Goal: Task Accomplishment & Management: Manage account settings

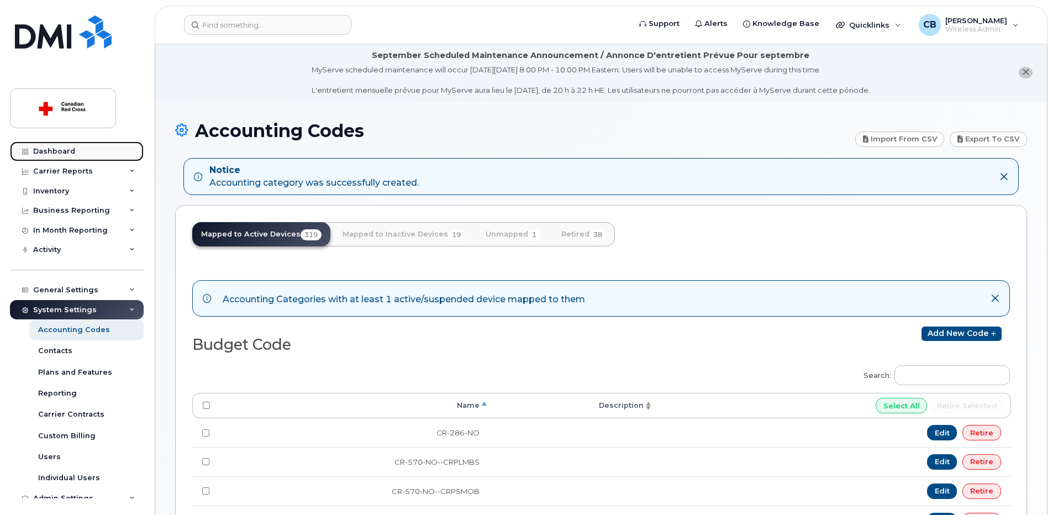
click at [67, 150] on div "Dashboard" at bounding box center [54, 151] width 42 height 9
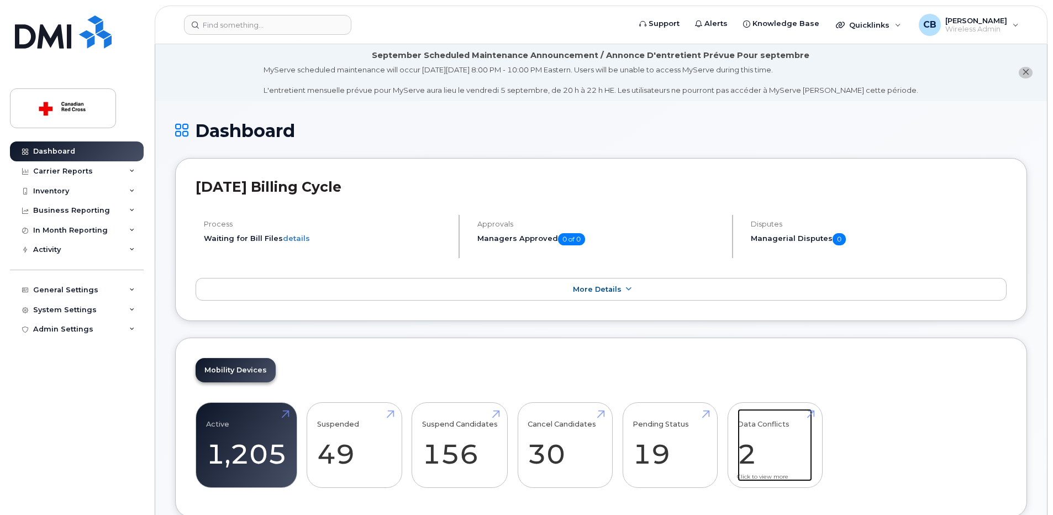
click at [749, 450] on link "Data Conflicts 2" at bounding box center [774, 445] width 75 height 73
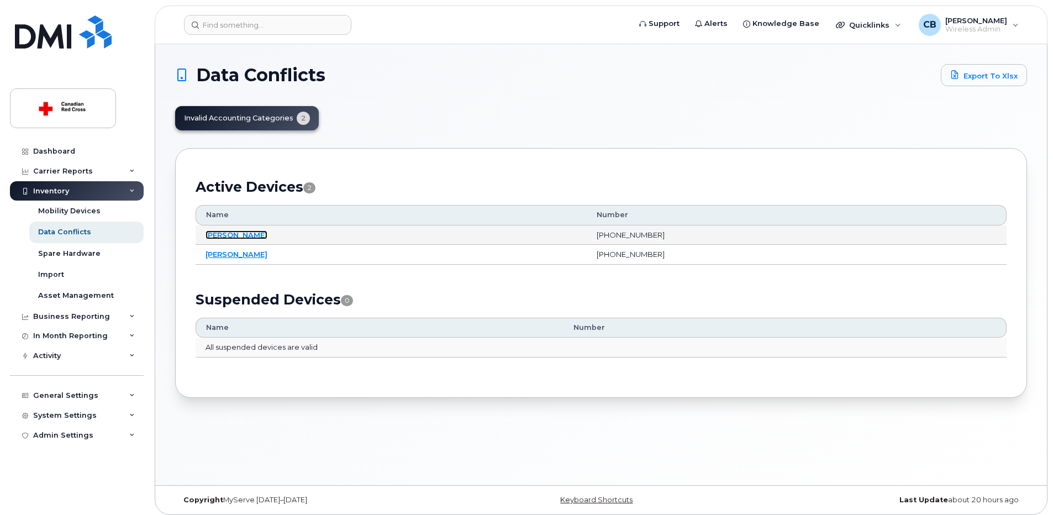
click at [263, 234] on link "[PERSON_NAME]" at bounding box center [236, 234] width 62 height 9
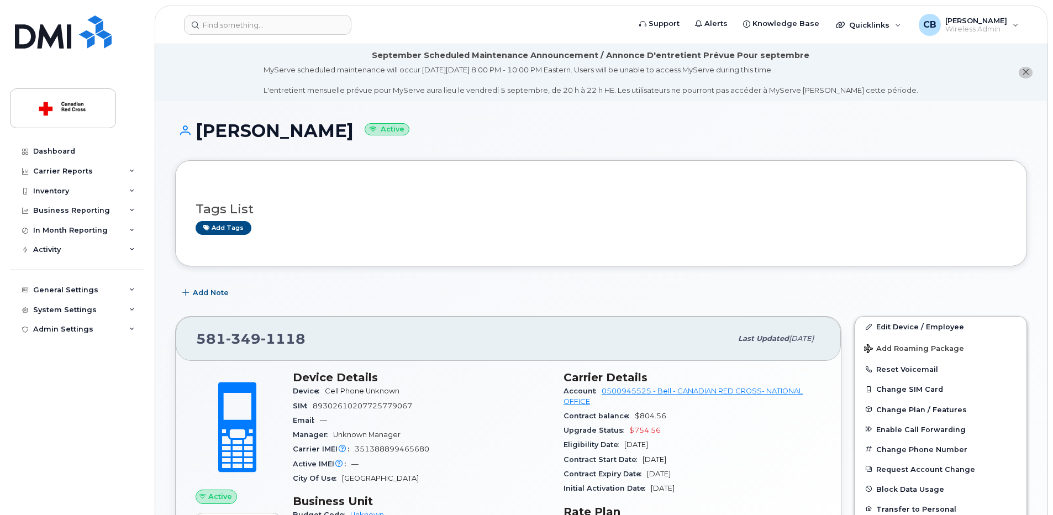
scroll to position [166, 0]
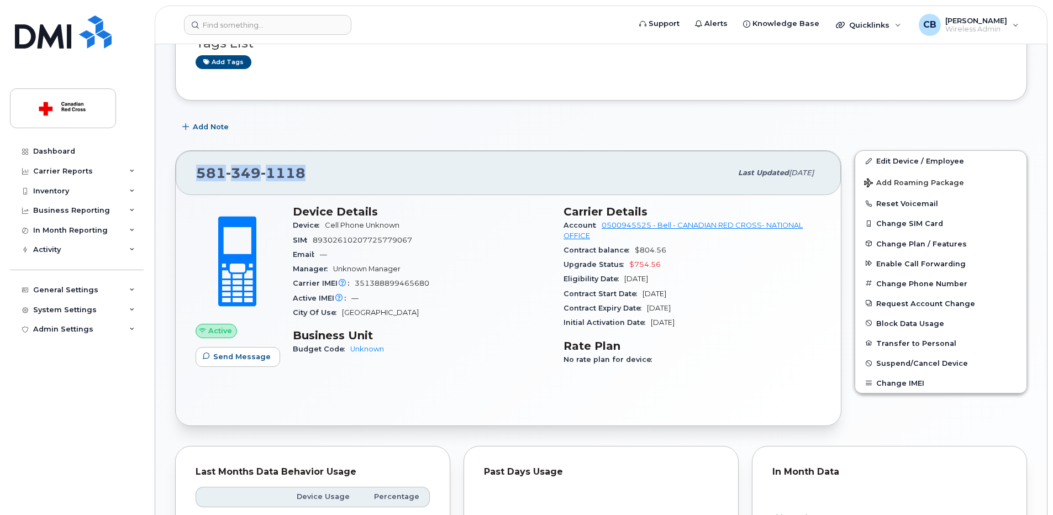
drag, startPoint x: 324, startPoint y: 173, endPoint x: 189, endPoint y: 173, distance: 134.8
click at [189, 173] on div "581 349 1118 Last updated Sep 03, 2025" at bounding box center [508, 173] width 665 height 44
copy span "581 349 1118"
click at [425, 161] on div "581 349 1118" at bounding box center [463, 172] width 535 height 23
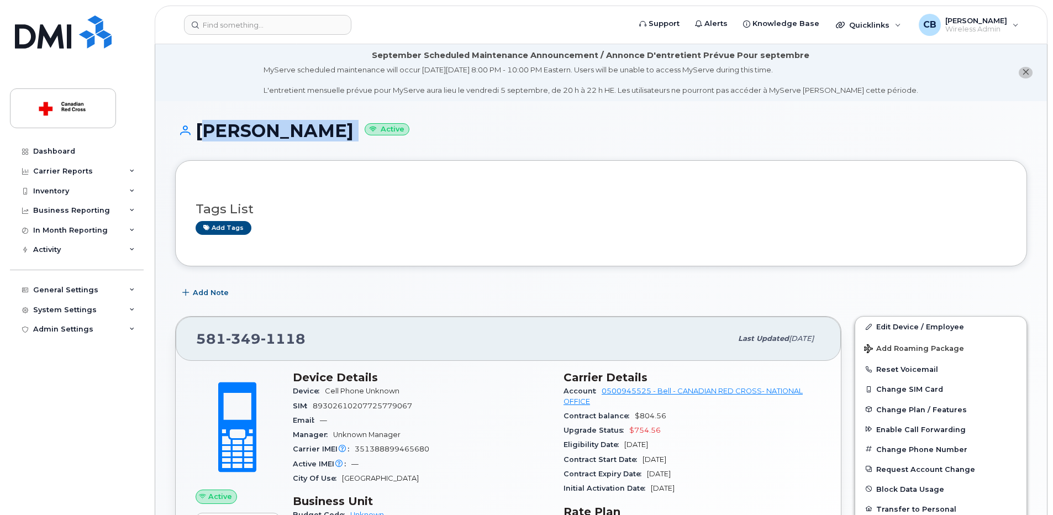
drag, startPoint x: 385, startPoint y: 138, endPoint x: 202, endPoint y: 129, distance: 183.6
click at [202, 129] on h1 "Catherine Bergeron Active" at bounding box center [601, 130] width 852 height 19
copy h1 "Catherine Bergeron"
click at [62, 150] on div "Dashboard" at bounding box center [54, 151] width 42 height 9
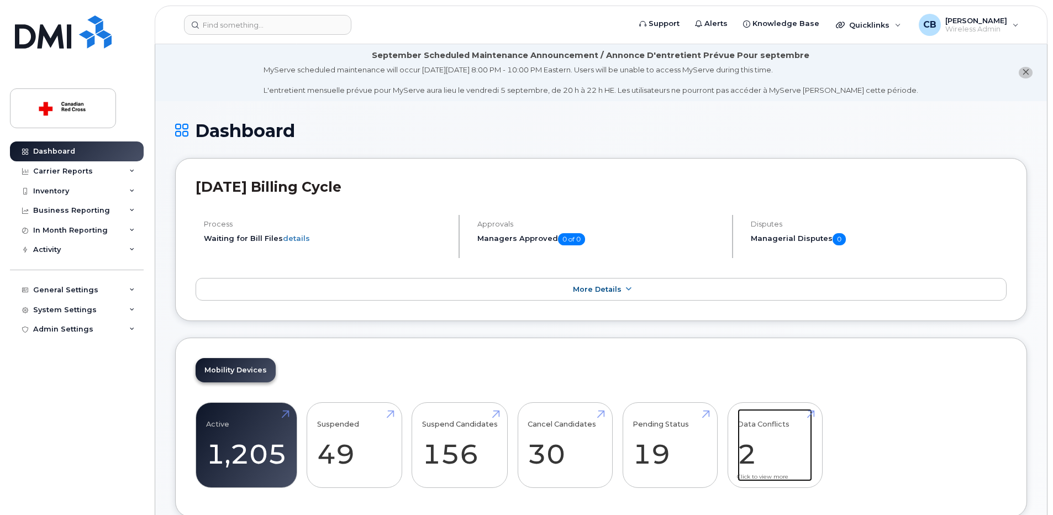
click at [743, 448] on link "Data Conflicts 2" at bounding box center [774, 445] width 75 height 73
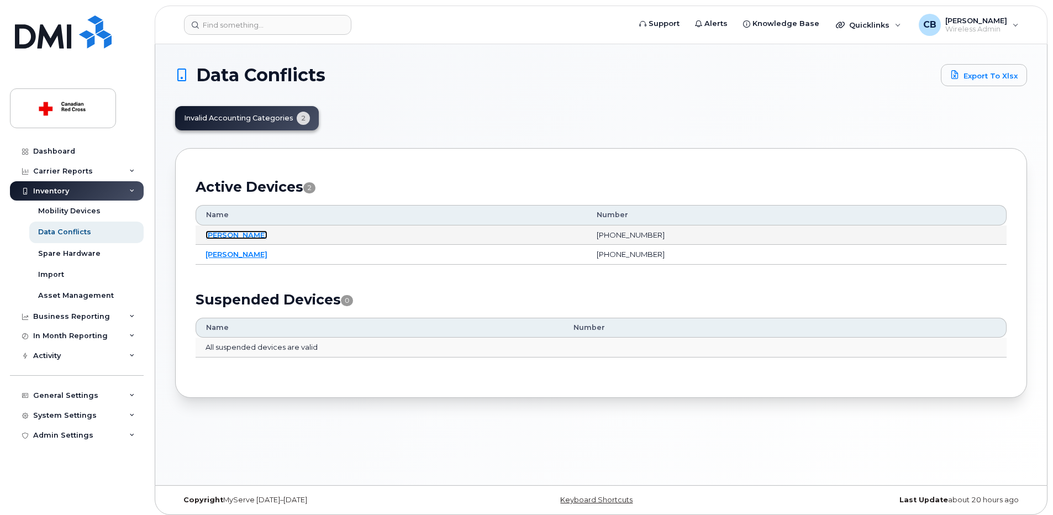
click at [262, 234] on link "[PERSON_NAME]" at bounding box center [236, 234] width 62 height 9
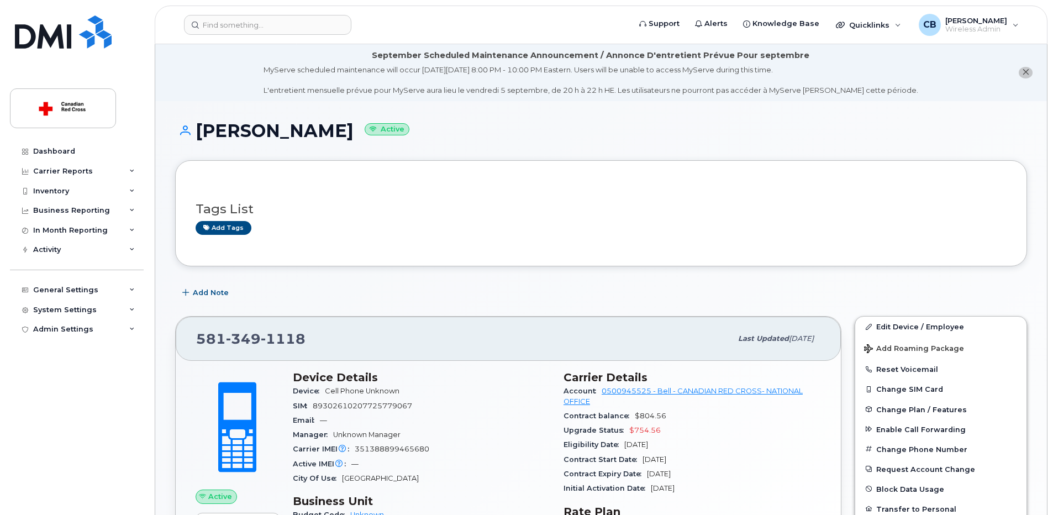
scroll to position [166, 0]
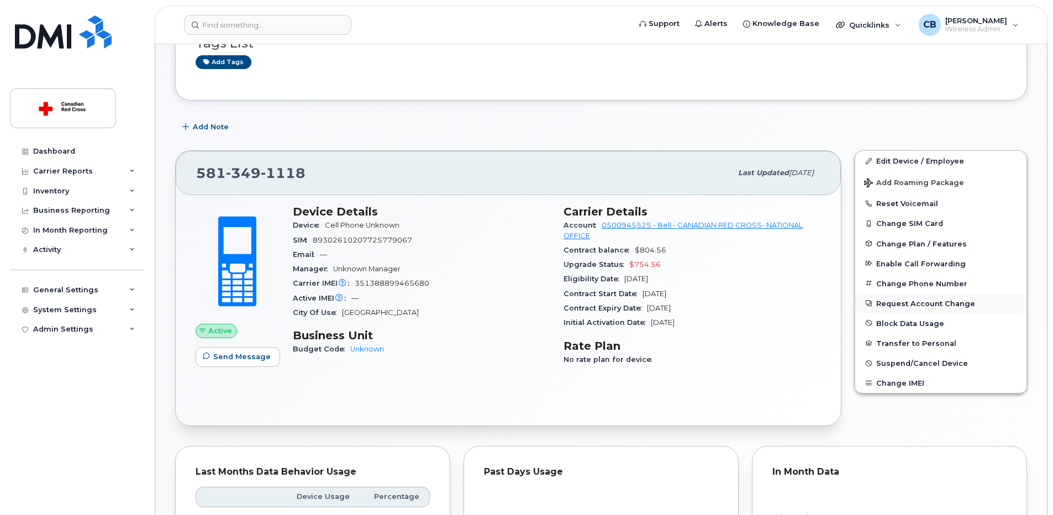
click at [897, 303] on button "Request Account Change" at bounding box center [940, 303] width 171 height 20
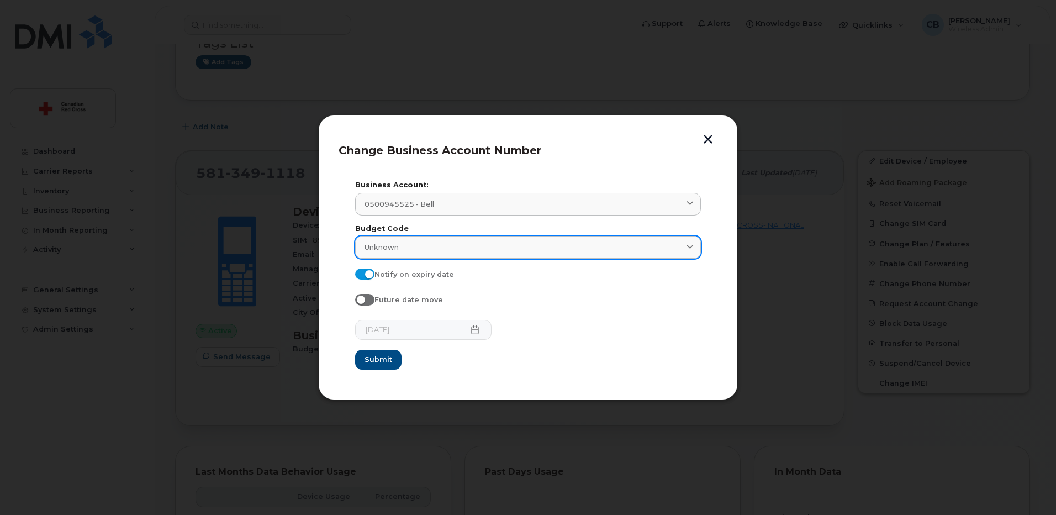
click at [458, 244] on div "Unknown" at bounding box center [528, 247] width 327 height 10
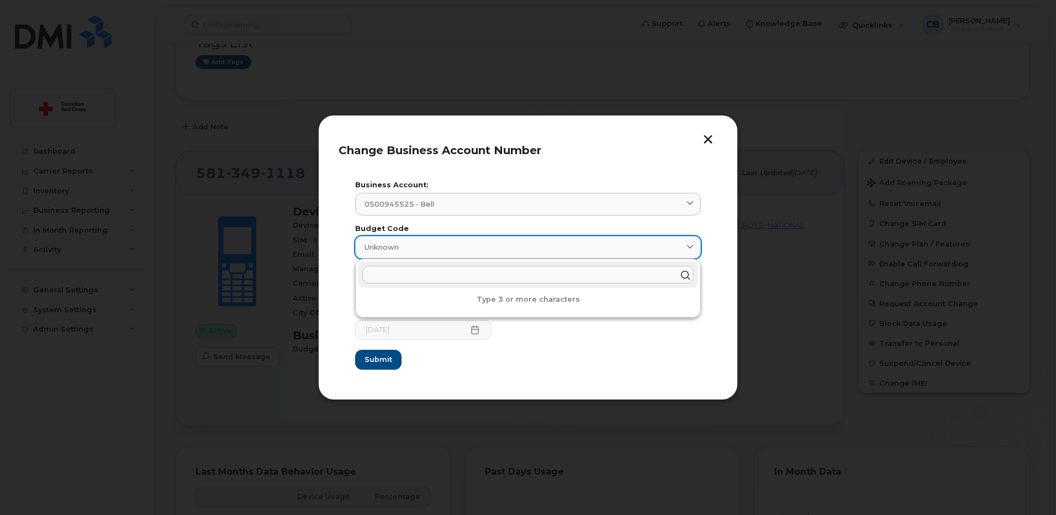
paste input "RR-381-QC--TQCFR23"
type input "R"
click at [706, 139] on button "button" at bounding box center [708, 141] width 17 height 12
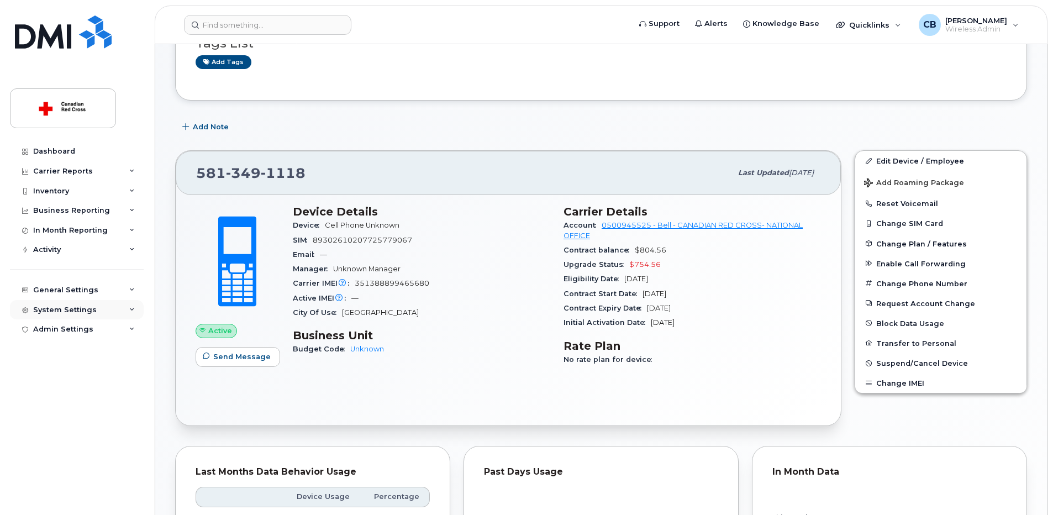
click at [63, 306] on div "System Settings" at bounding box center [65, 309] width 64 height 9
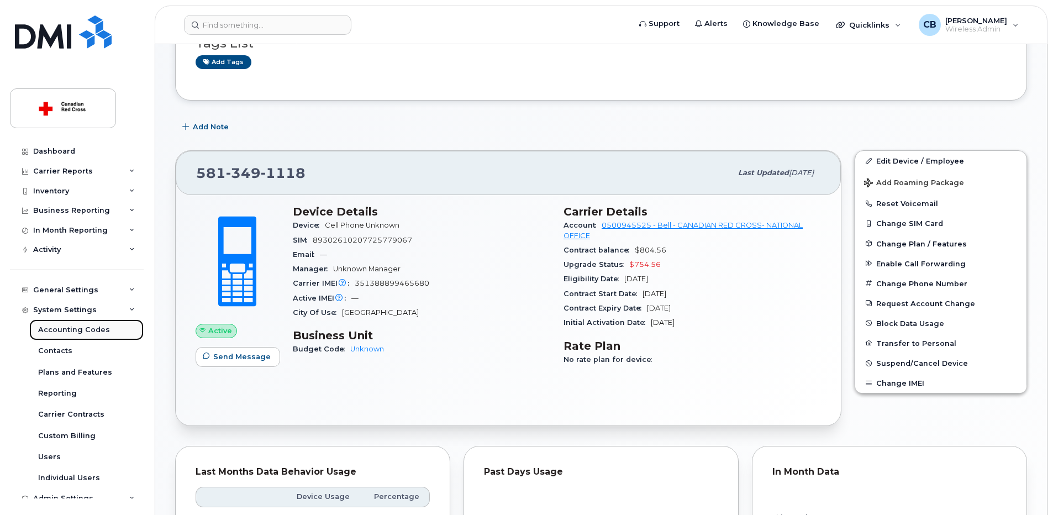
click at [61, 327] on div "Accounting Codes" at bounding box center [74, 330] width 72 height 10
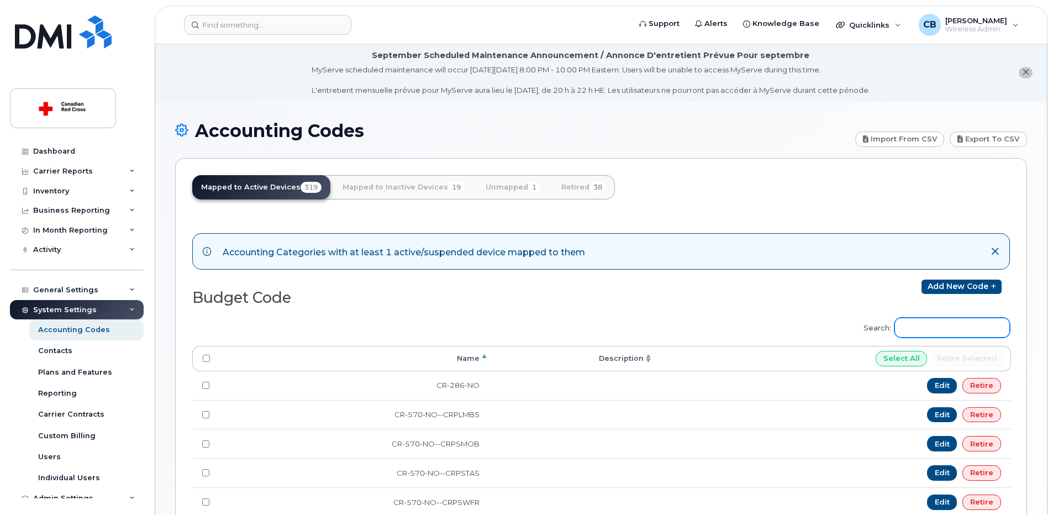
click at [923, 326] on input "Search:" at bounding box center [951, 328] width 115 height 20
paste input "RR-381-QC--TQCFR23"
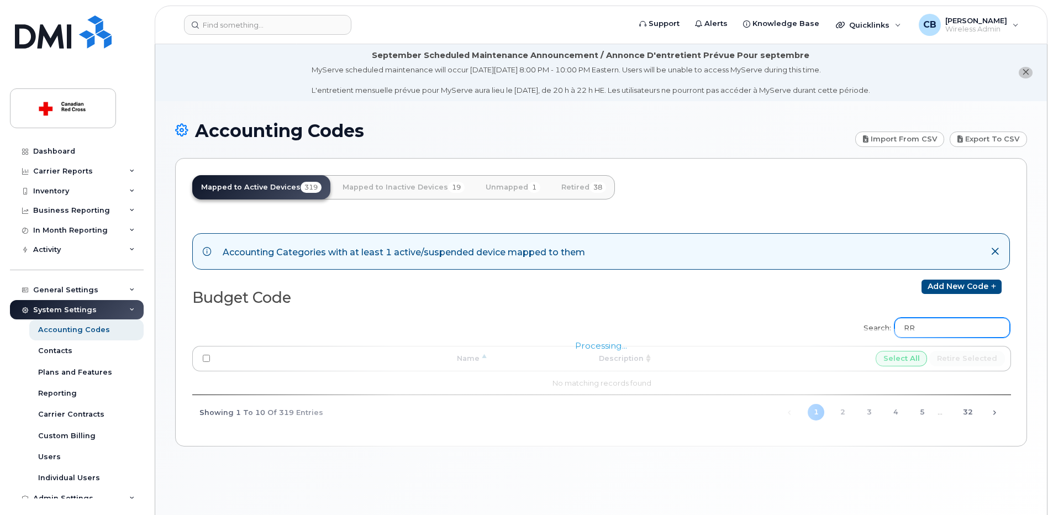
type input "R"
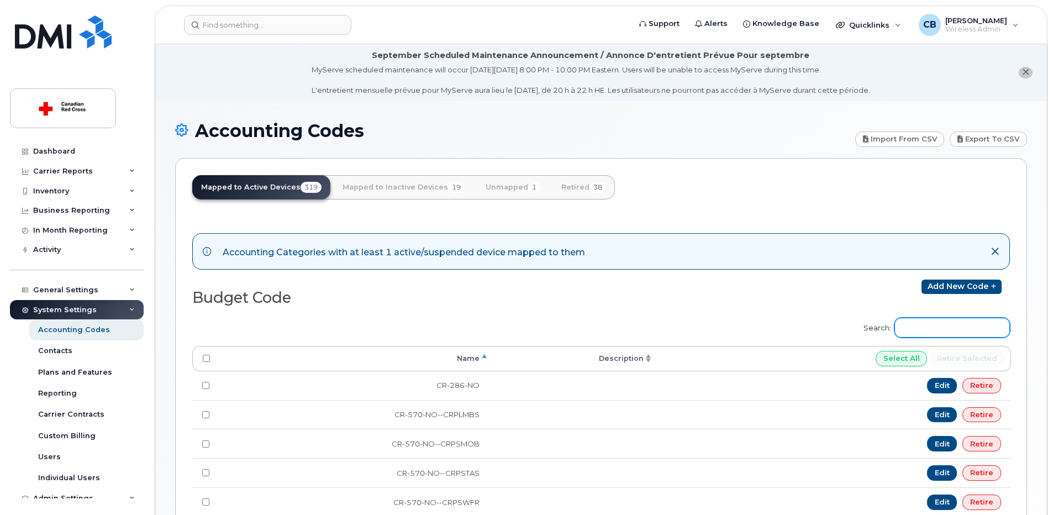
paste input "RR-381-QC--TQCFR23"
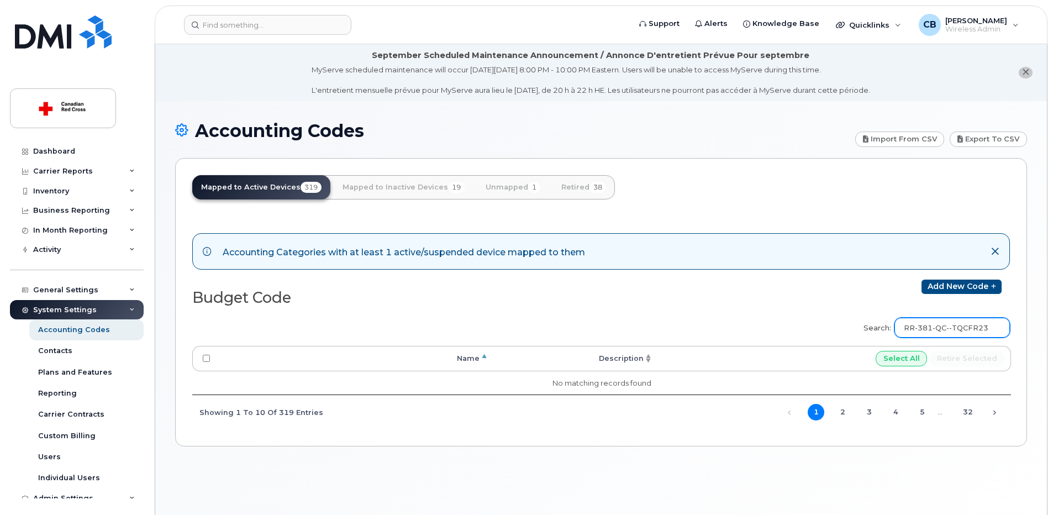
drag, startPoint x: 942, startPoint y: 329, endPoint x: 1004, endPoint y: 330, distance: 62.4
click at [1004, 330] on input "RR-381-QC--TQCFR23" at bounding box center [951, 328] width 115 height 20
type input "RR-381"
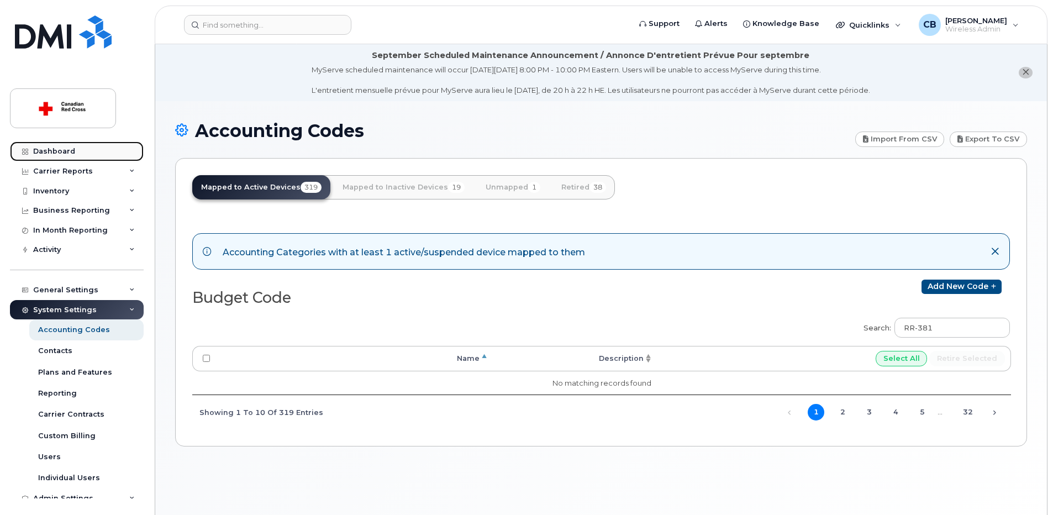
click at [73, 149] on div "Dashboard" at bounding box center [54, 151] width 42 height 9
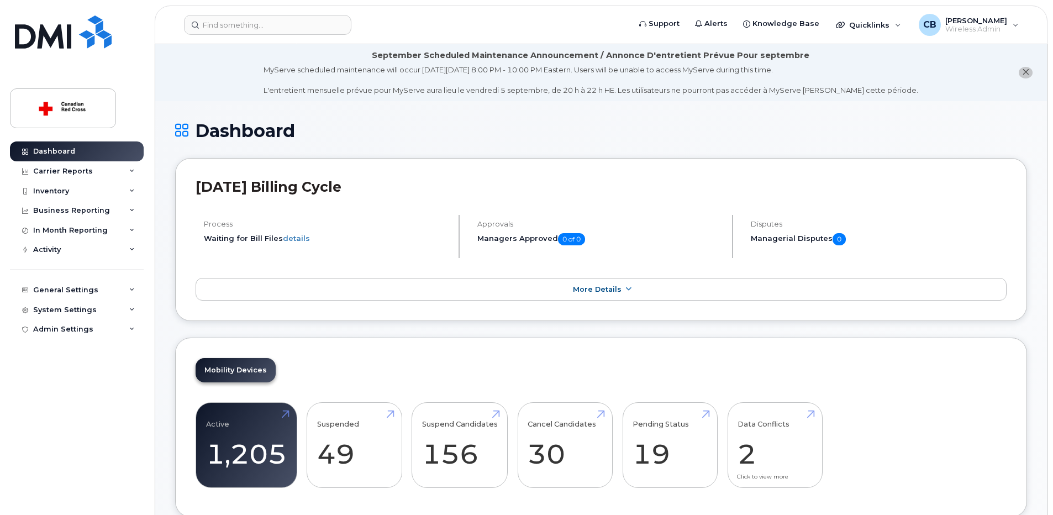
click at [746, 460] on link "Data Conflicts 2" at bounding box center [774, 445] width 75 height 73
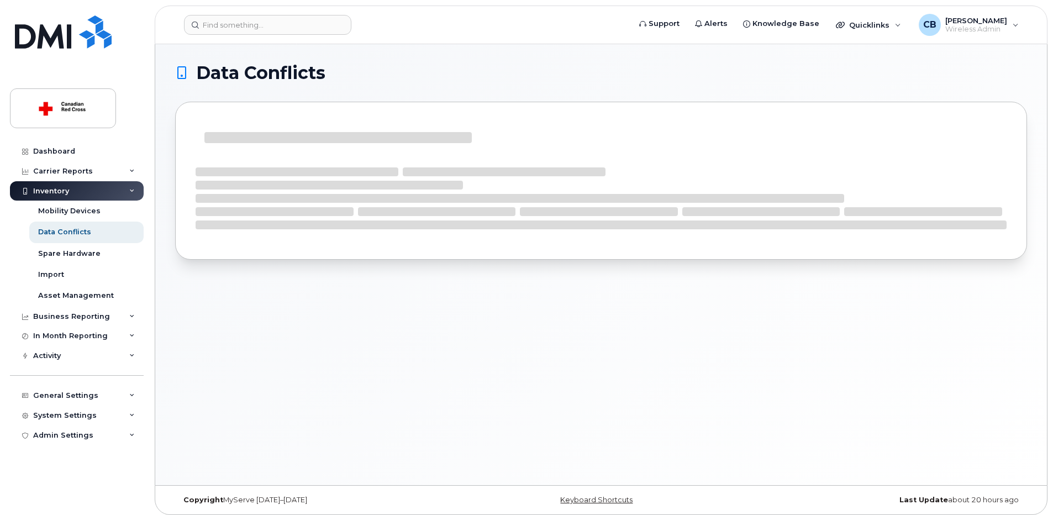
scroll to position [6, 0]
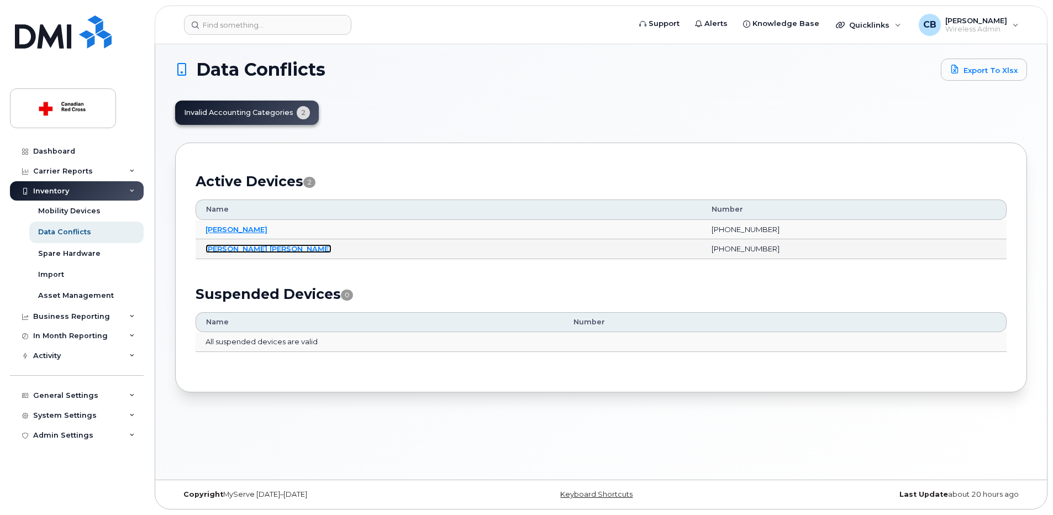
click at [242, 250] on link "[PERSON_NAME] [PERSON_NAME]" at bounding box center [268, 248] width 126 height 9
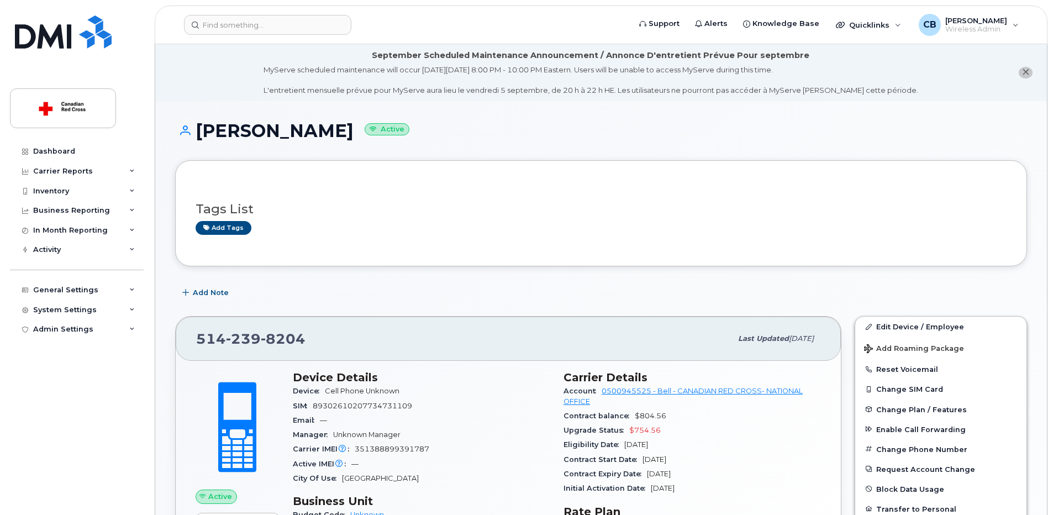
drag, startPoint x: 366, startPoint y: 134, endPoint x: 187, endPoint y: 136, distance: 179.0
click at [187, 136] on h1 "[PERSON_NAME] Active" at bounding box center [601, 130] width 852 height 19
copy h1 "[PERSON_NAME]"
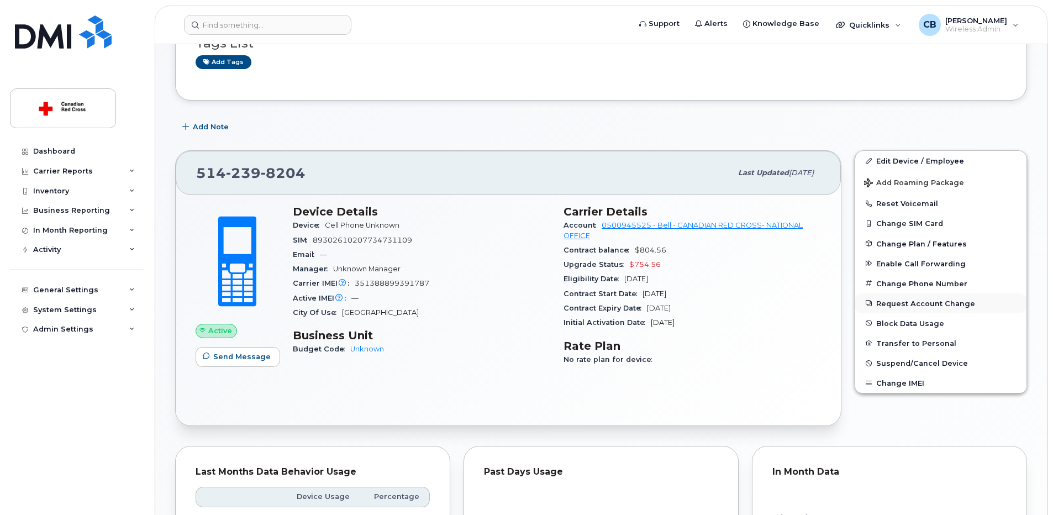
click at [886, 304] on button "Request Account Change" at bounding box center [940, 303] width 171 height 20
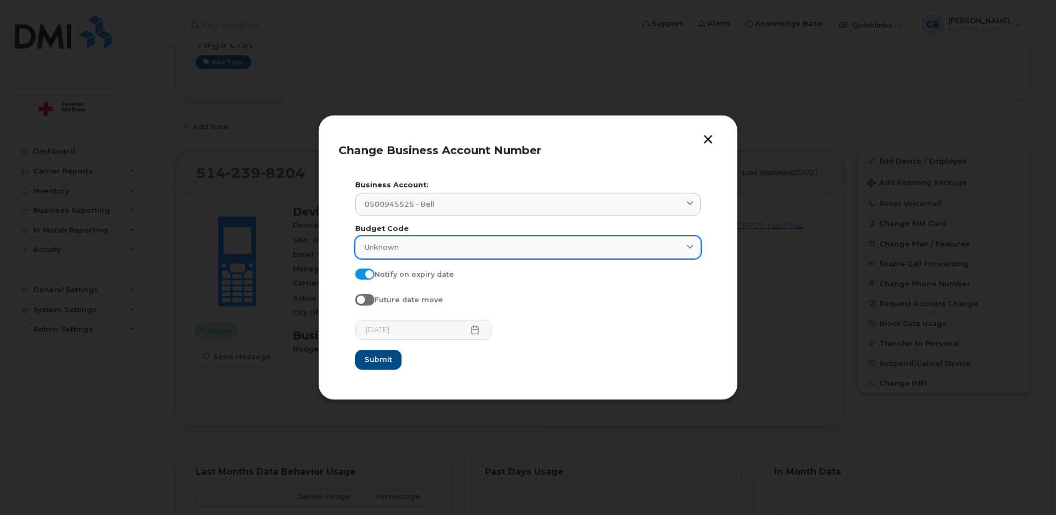
click at [429, 247] on div "Unknown" at bounding box center [528, 247] width 327 height 10
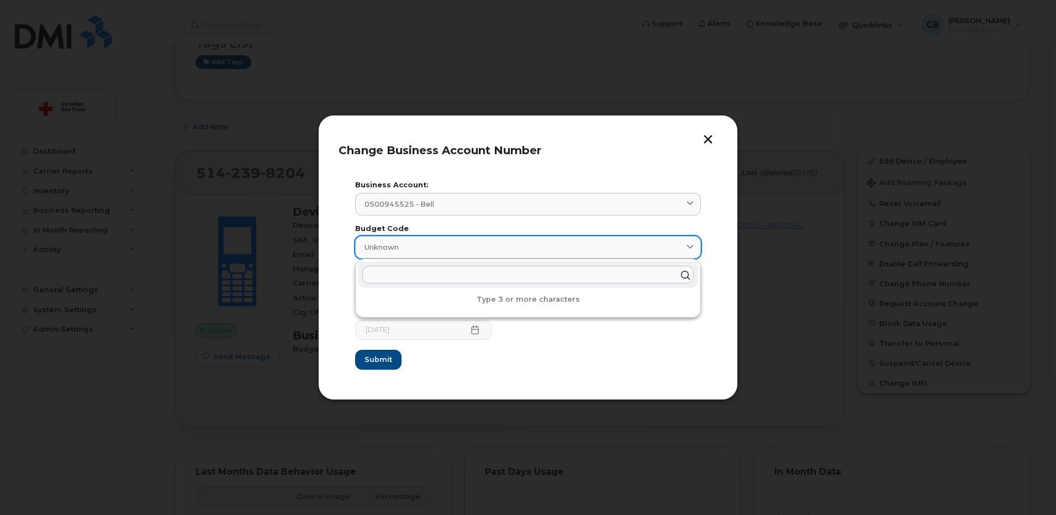
paste input "RS-550-NO"
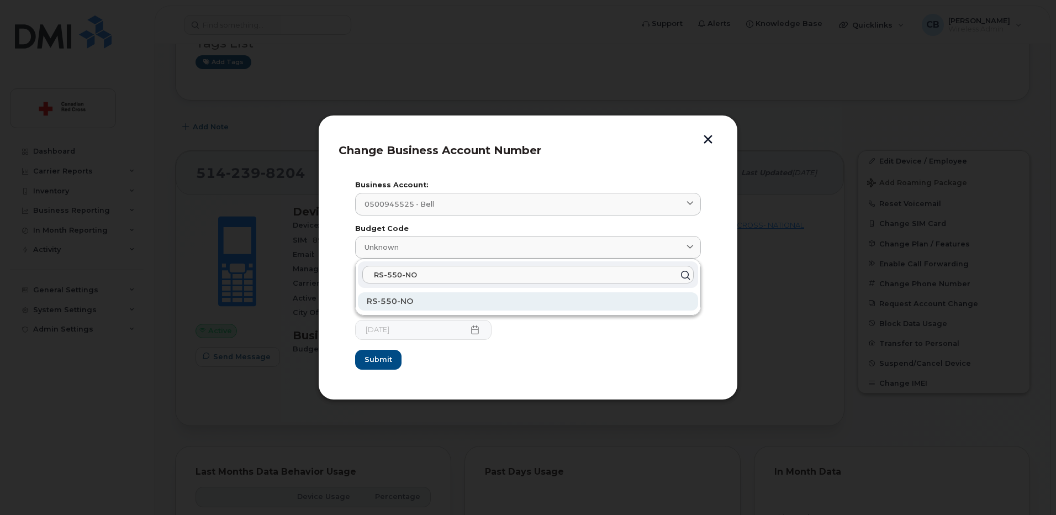
type input "RS-550-NO"
click at [389, 302] on span "RS-550-NO" at bounding box center [390, 301] width 46 height 10
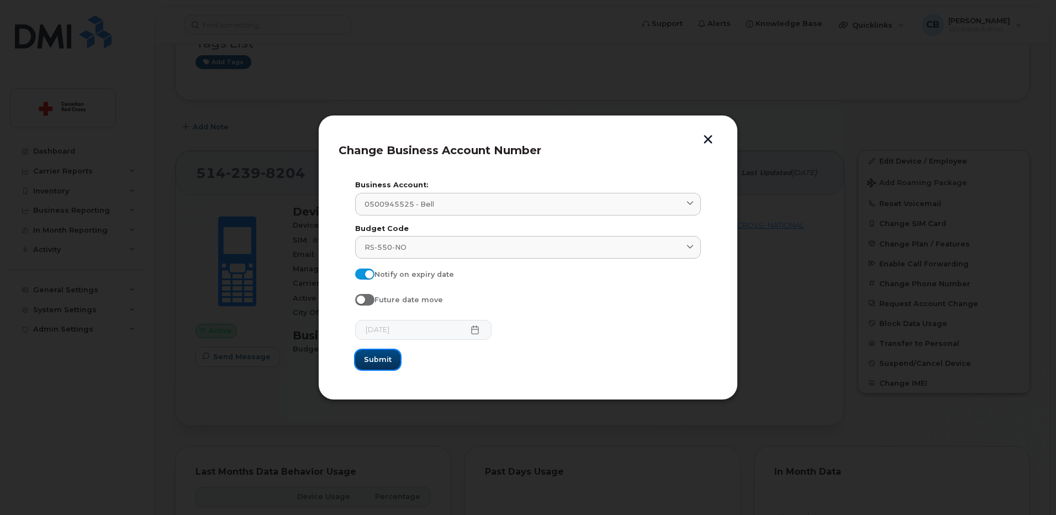
click at [383, 360] on span "Submit" at bounding box center [378, 359] width 28 height 10
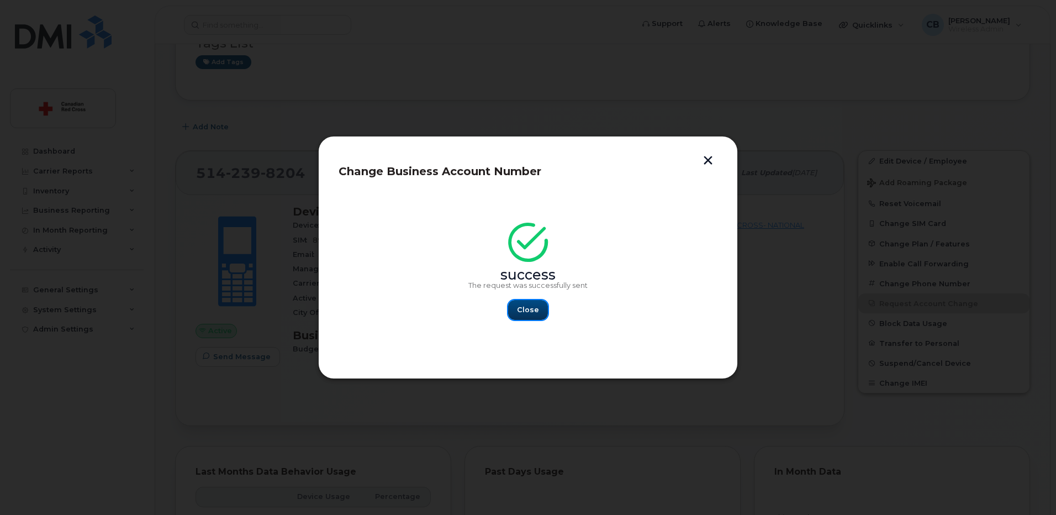
click at [528, 309] on span "Close" at bounding box center [528, 309] width 22 height 10
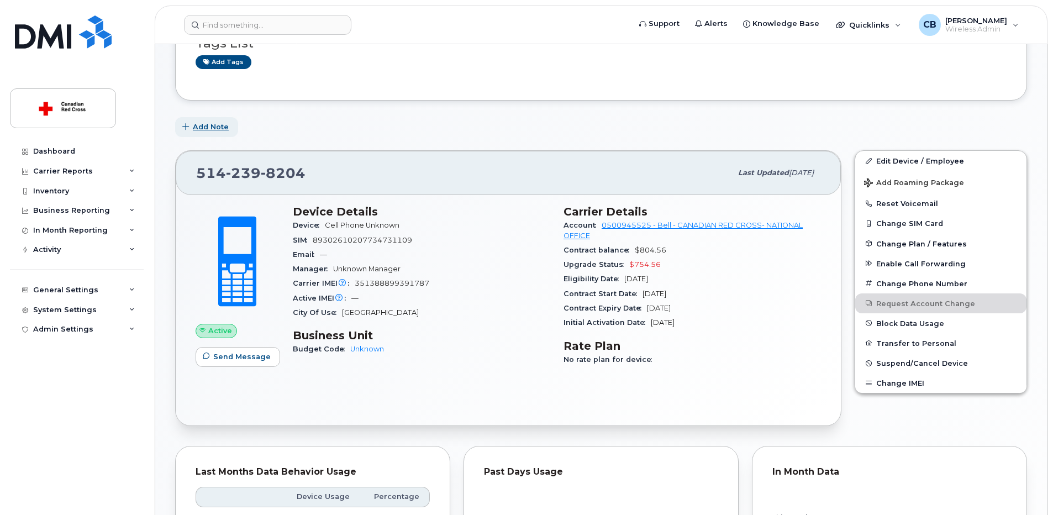
click at [213, 128] on span "Add Note" at bounding box center [211, 127] width 36 height 10
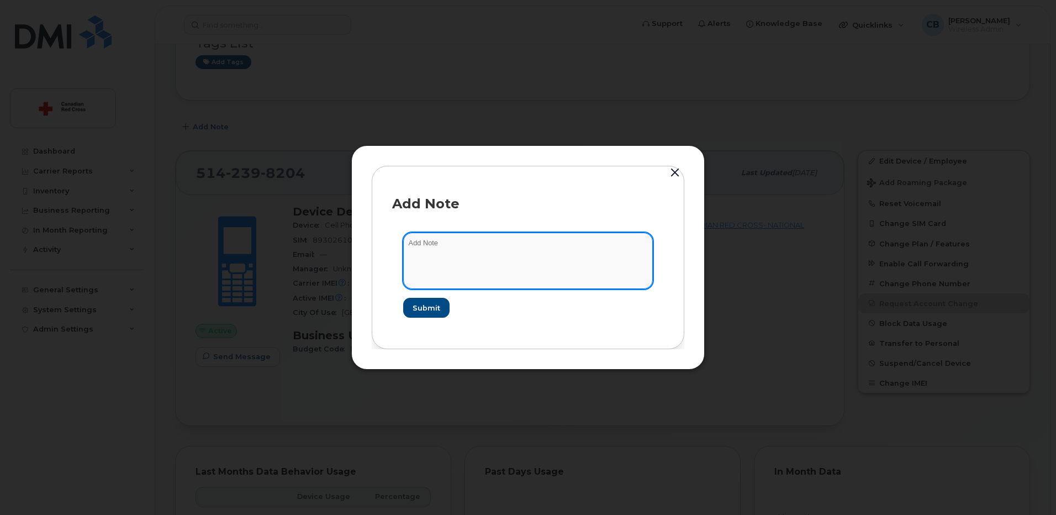
click at [456, 252] on textarea at bounding box center [528, 261] width 250 height 56
type textarea "u"
click at [459, 252] on textarea "To enrich screen reader interactions, please activate Accessibility in Grammarl…" at bounding box center [528, 261] width 250 height 56
paste textarea "IS-162114"
type textarea "IS-162114"
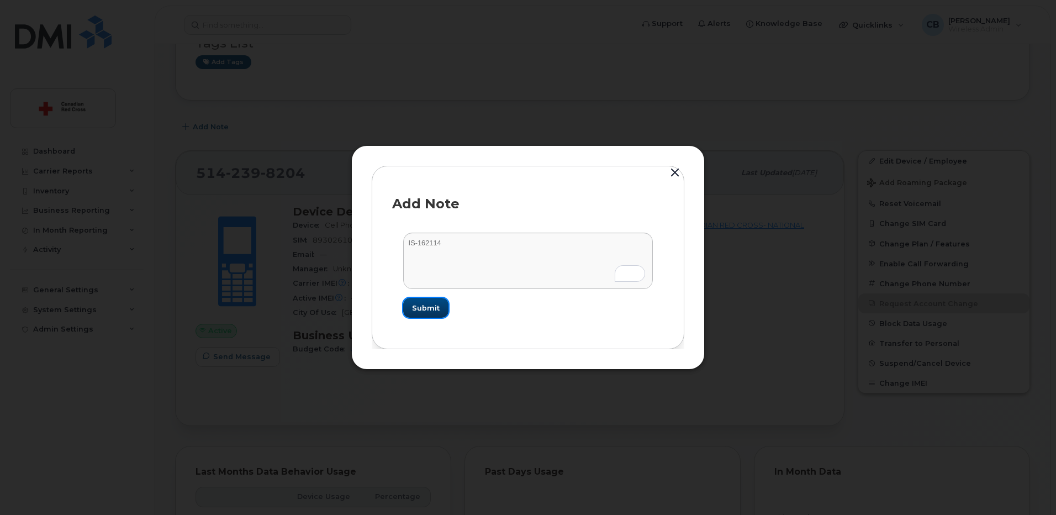
click at [425, 308] on span "Submit" at bounding box center [426, 308] width 28 height 10
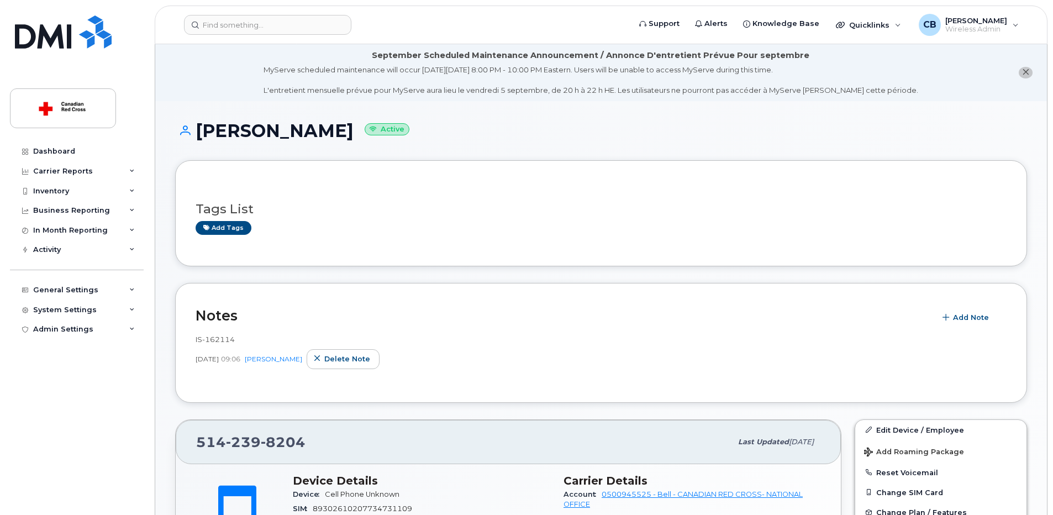
scroll to position [166, 0]
